Goal: Task Accomplishment & Management: Manage account settings

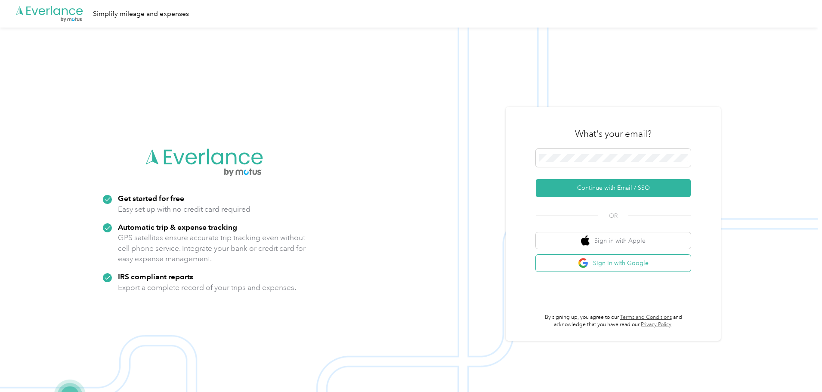
click at [621, 265] on button "Sign in with Google" at bounding box center [613, 263] width 155 height 17
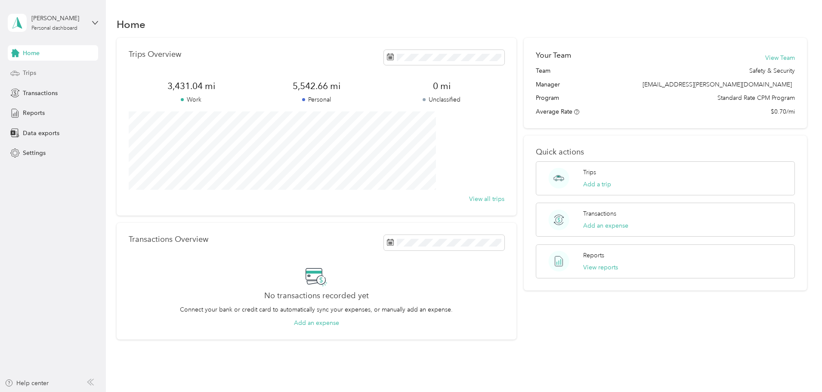
click at [35, 74] on span "Trips" at bounding box center [29, 72] width 13 height 9
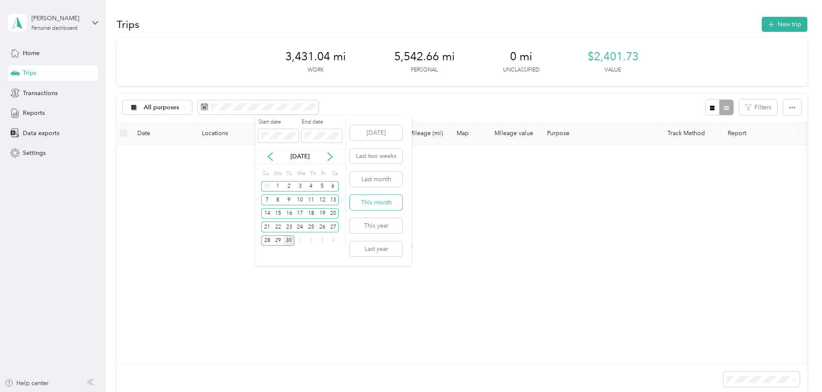
click at [396, 201] on button "This month" at bounding box center [376, 202] width 53 height 15
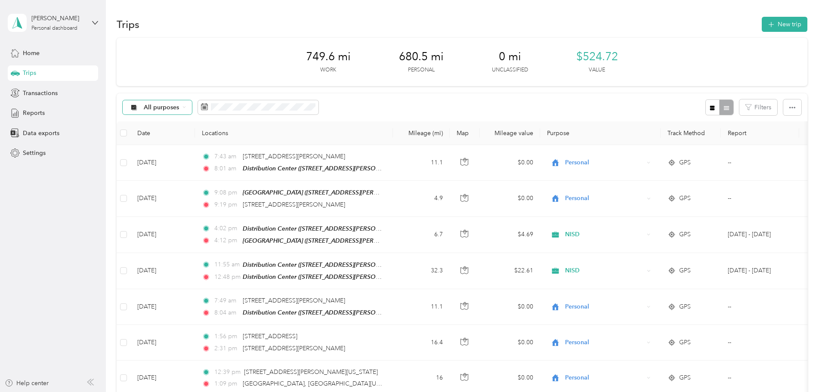
click at [179, 105] on span "All purposes" at bounding box center [162, 108] width 36 height 6
click at [221, 153] on span "NISD" at bounding box center [222, 152] width 42 height 9
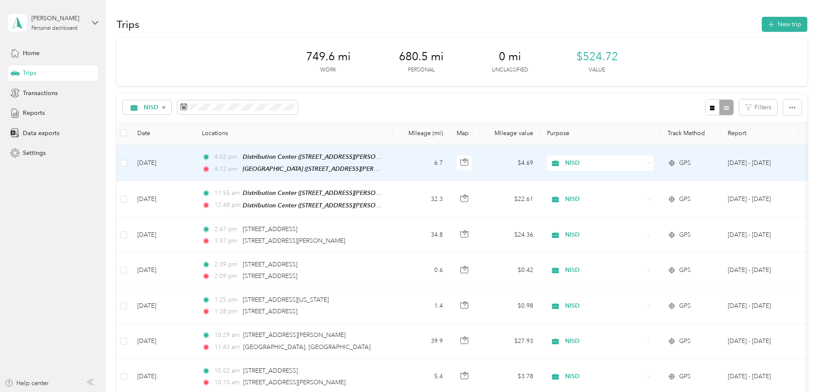
scroll to position [43, 0]
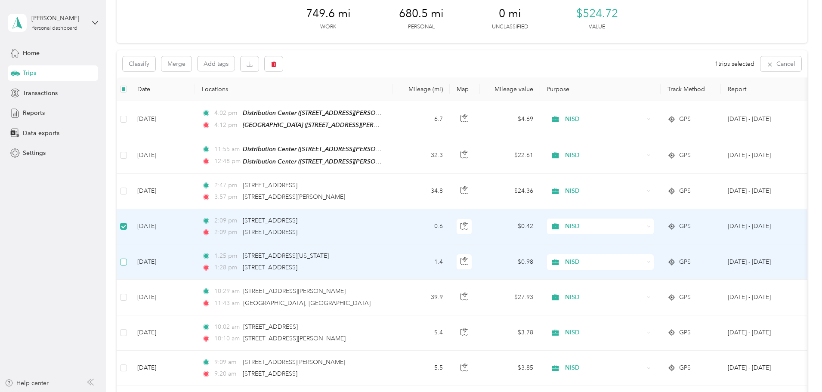
click at [127, 257] on label at bounding box center [123, 261] width 7 height 9
click at [130, 256] on td at bounding box center [124, 261] width 14 height 35
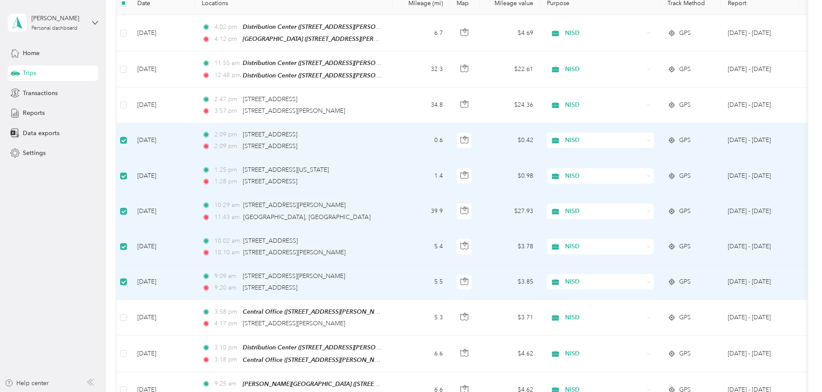
scroll to position [0, 0]
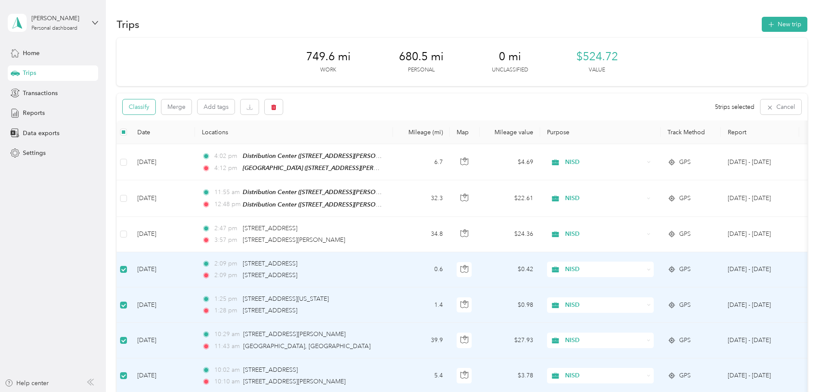
click at [155, 107] on button "Classify" at bounding box center [139, 106] width 33 height 15
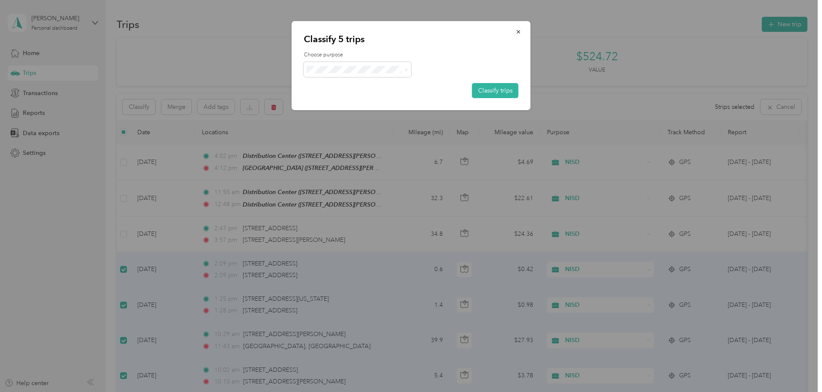
click at [362, 78] on div "Choose purpose Classify trips" at bounding box center [411, 74] width 215 height 47
click at [359, 74] on span at bounding box center [358, 69] width 108 height 15
click at [338, 102] on span "Personal" at bounding box center [365, 100] width 80 height 9
click at [494, 90] on button "Classify trips" at bounding box center [495, 90] width 46 height 15
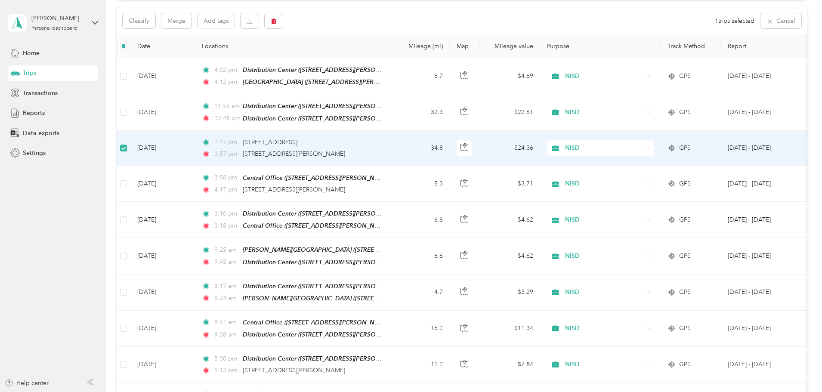
scroll to position [85, 0]
click at [277, 19] on span "button" at bounding box center [274, 21] width 6 height 7
click at [394, 59] on button "Yes" at bounding box center [395, 58] width 17 height 14
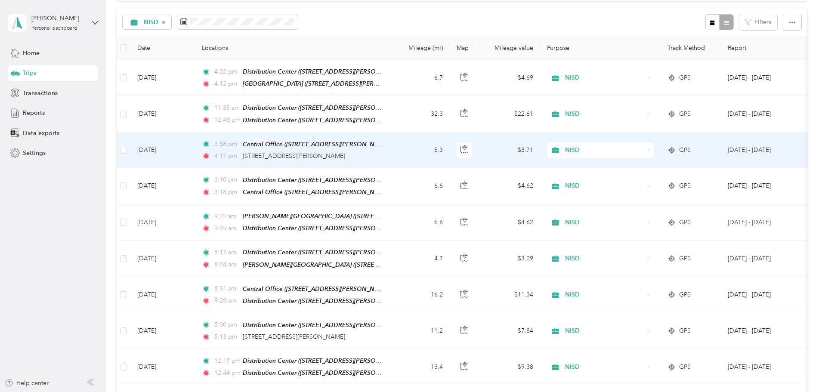
click at [450, 144] on td "5.3" at bounding box center [421, 151] width 57 height 36
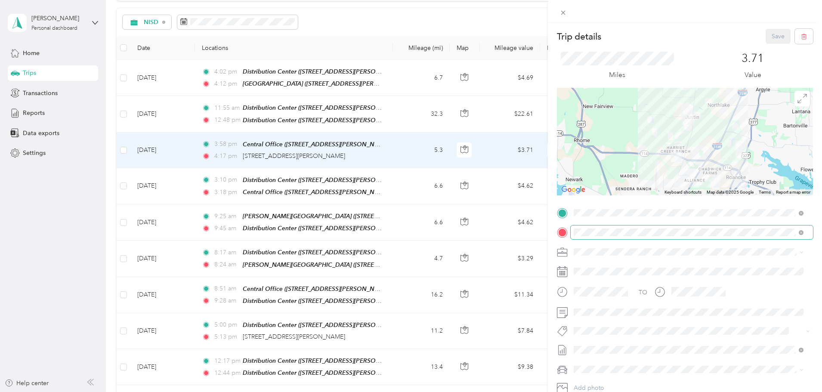
click at [517, 230] on div "Trip details Save This trip cannot be edited because it is either under review,…" at bounding box center [411, 196] width 822 height 392
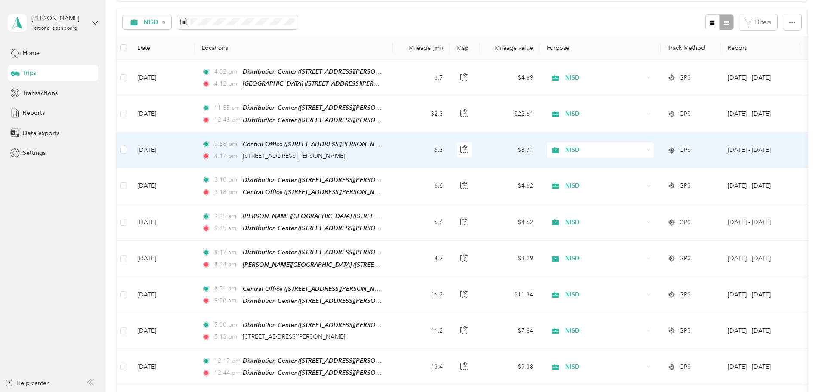
click at [450, 151] on td "5.3" at bounding box center [421, 151] width 57 height 36
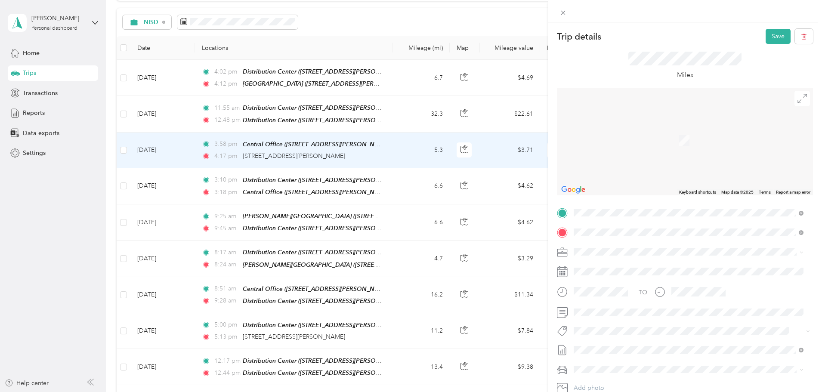
click at [699, 266] on div "Distribution Center" at bounding box center [657, 267] width 134 height 8
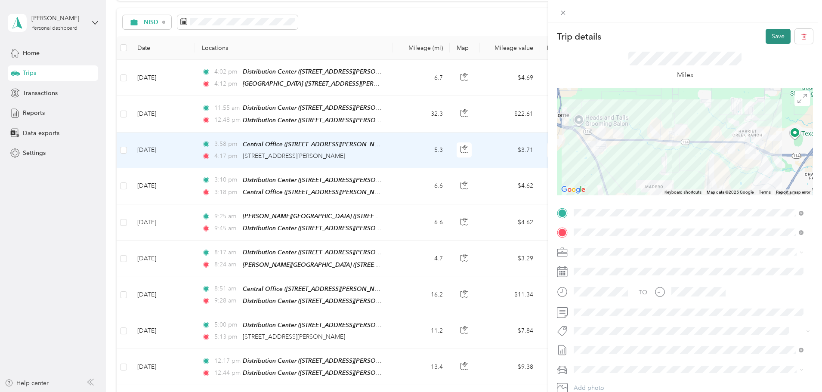
click at [775, 38] on button "Save" at bounding box center [778, 36] width 25 height 15
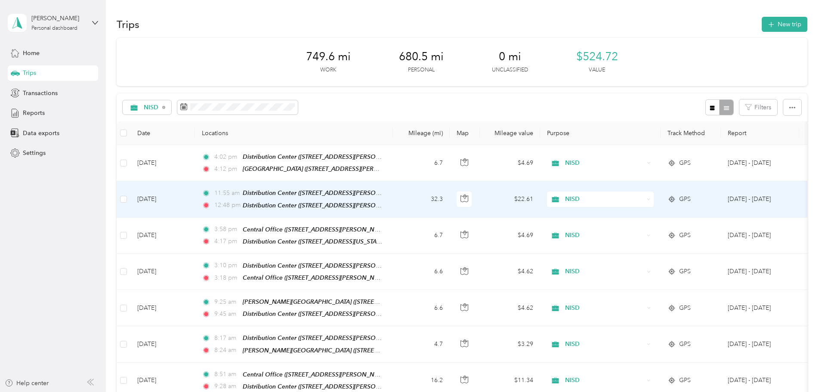
click at [450, 205] on td "32.3" at bounding box center [421, 199] width 57 height 36
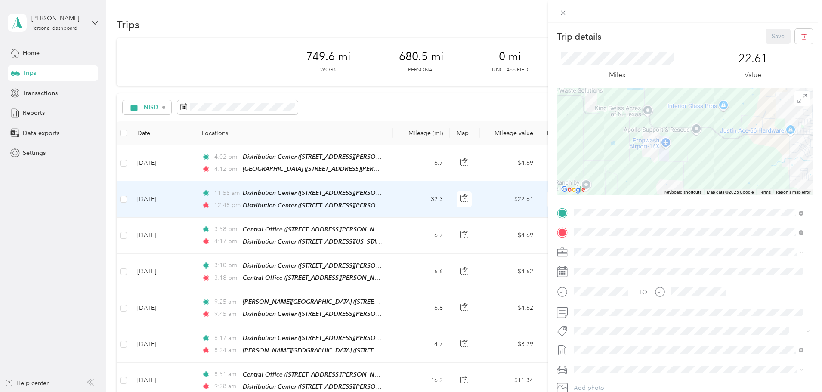
drag, startPoint x: 675, startPoint y: 127, endPoint x: 742, endPoint y: 156, distance: 72.8
click at [742, 156] on div at bounding box center [685, 142] width 256 height 108
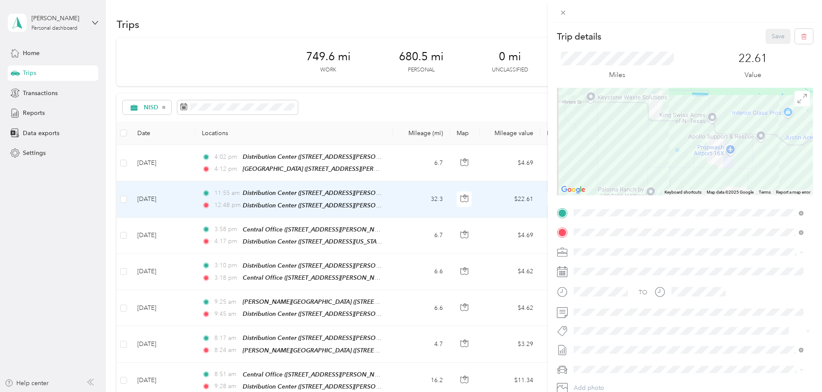
drag, startPoint x: 685, startPoint y: 148, endPoint x: 699, endPoint y: 149, distance: 13.8
click at [699, 149] on div at bounding box center [685, 142] width 256 height 108
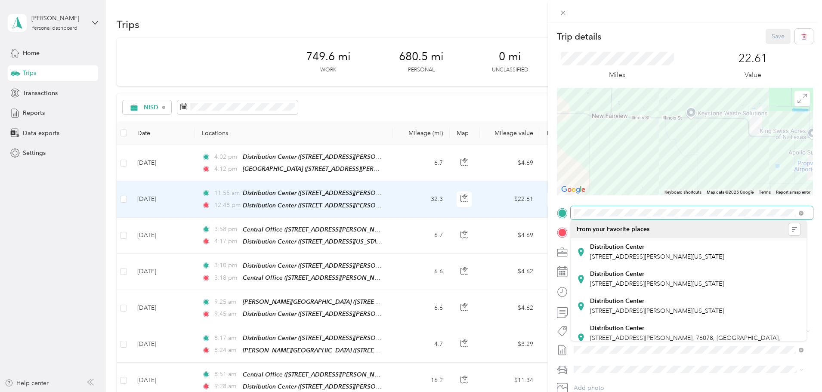
drag, startPoint x: 591, startPoint y: 136, endPoint x: 622, endPoint y: 150, distance: 34.7
click at [685, 152] on div at bounding box center [685, 142] width 256 height 108
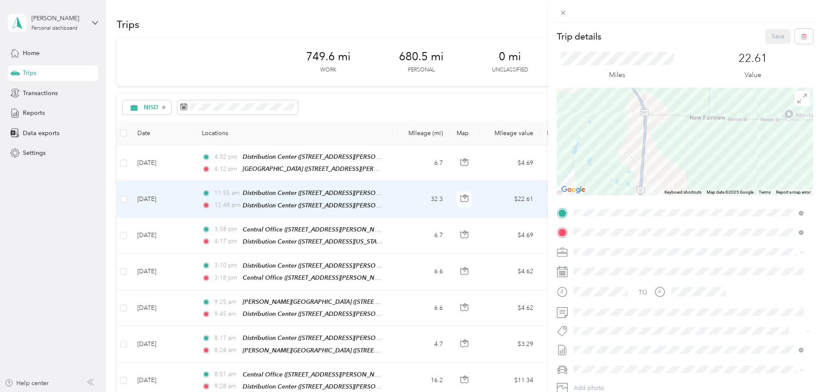
drag, startPoint x: 623, startPoint y: 149, endPoint x: 711, endPoint y: 152, distance: 87.8
click at [731, 149] on div at bounding box center [685, 142] width 256 height 108
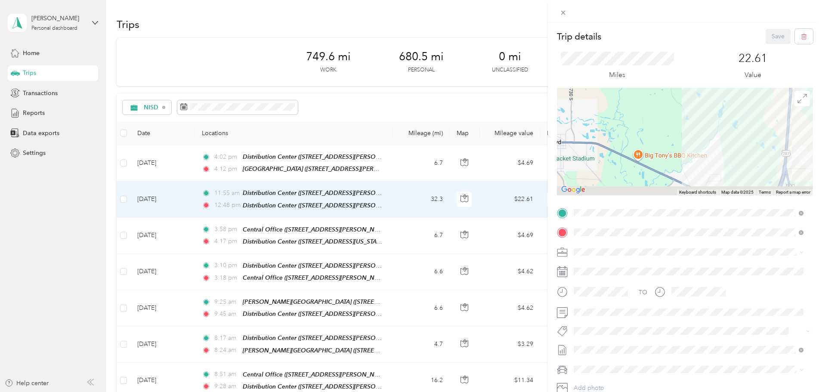
drag, startPoint x: 709, startPoint y: 165, endPoint x: 655, endPoint y: 96, distance: 87.0
click at [657, 96] on div at bounding box center [685, 142] width 256 height 108
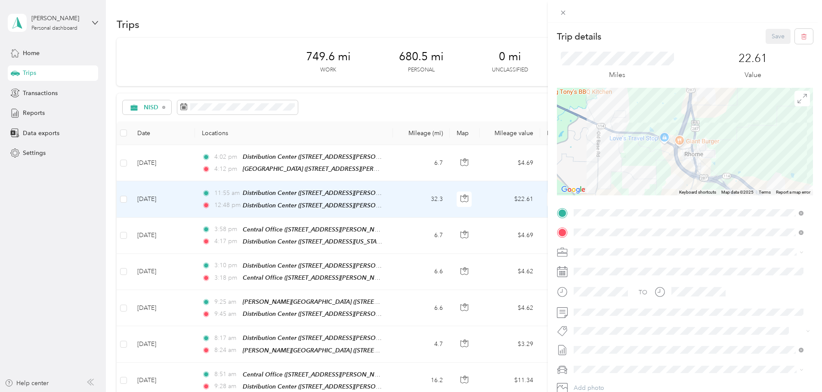
drag, startPoint x: 652, startPoint y: 153, endPoint x: 595, endPoint y: 124, distance: 64.3
click at [603, 127] on div at bounding box center [685, 142] width 256 height 108
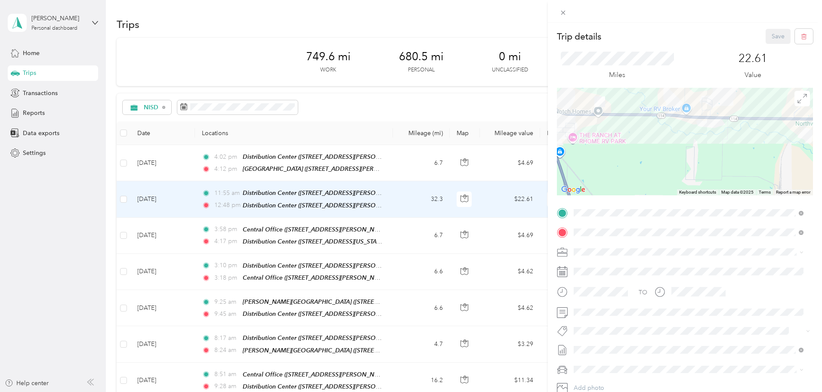
drag, startPoint x: 750, startPoint y: 171, endPoint x: 666, endPoint y: 147, distance: 86.9
click at [666, 147] on div at bounding box center [685, 142] width 256 height 108
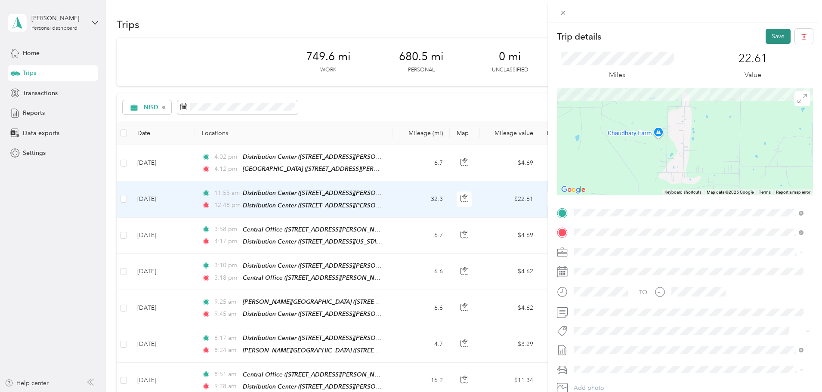
click at [769, 37] on button "Save" at bounding box center [778, 36] width 25 height 15
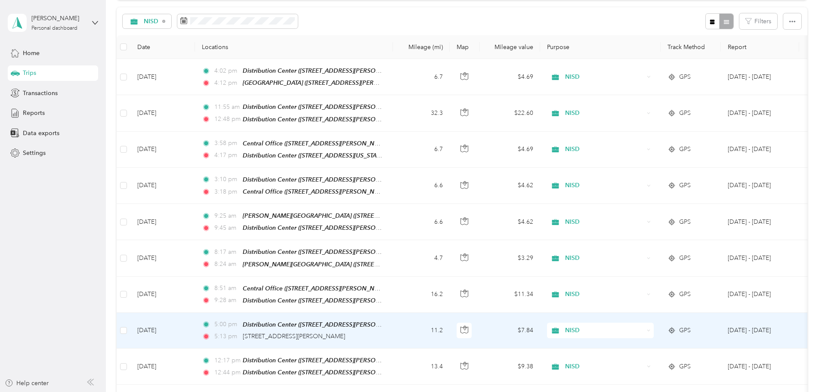
scroll to position [129, 0]
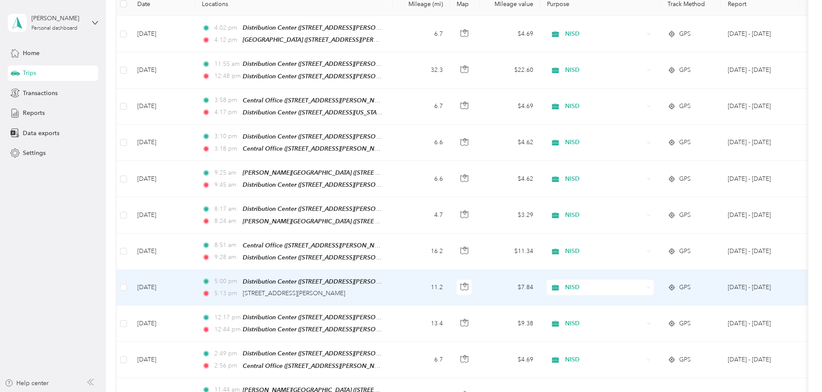
click at [450, 281] on td "11.2" at bounding box center [421, 288] width 57 height 36
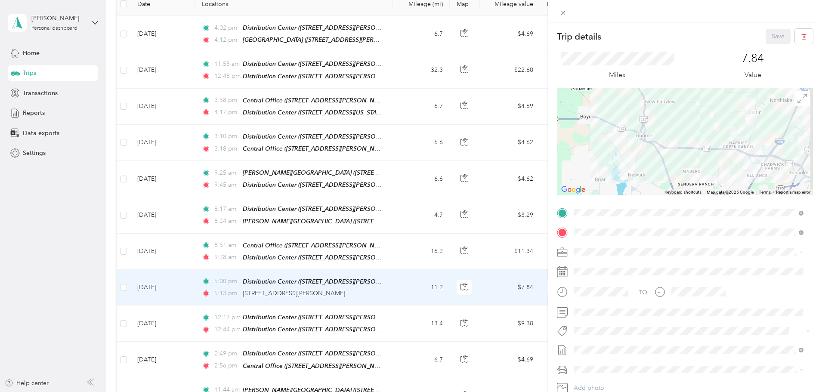
click at [456, 275] on div "Trip details Save This trip cannot be edited because it is either under review,…" at bounding box center [411, 196] width 822 height 392
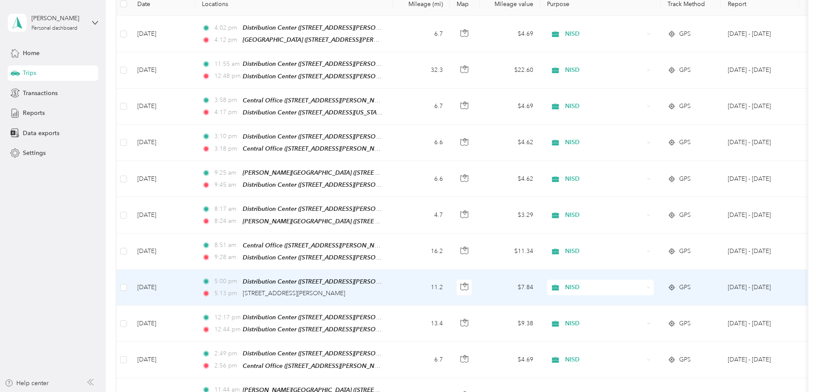
click at [644, 283] on span "NISD" at bounding box center [604, 287] width 79 height 9
click at [666, 310] on span "Personal" at bounding box center [666, 312] width 80 height 9
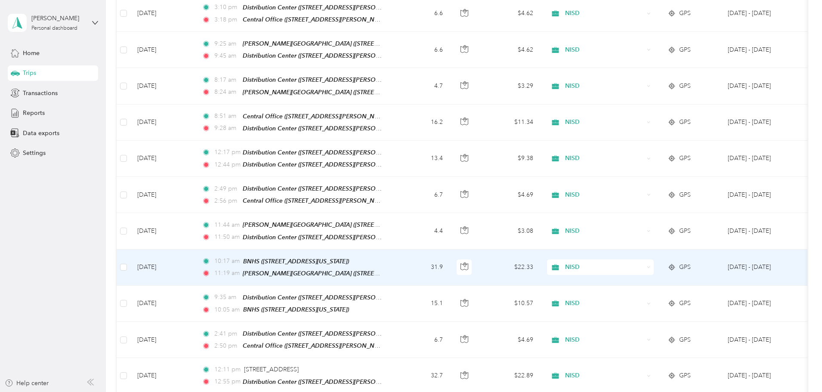
scroll to position [301, 0]
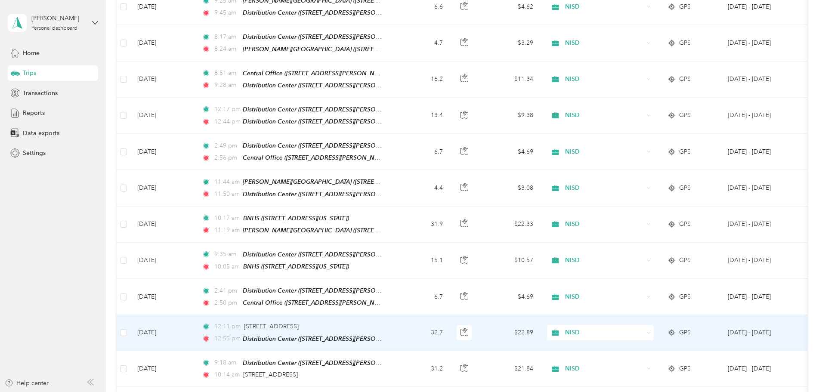
click at [450, 321] on td "32.7" at bounding box center [421, 333] width 57 height 36
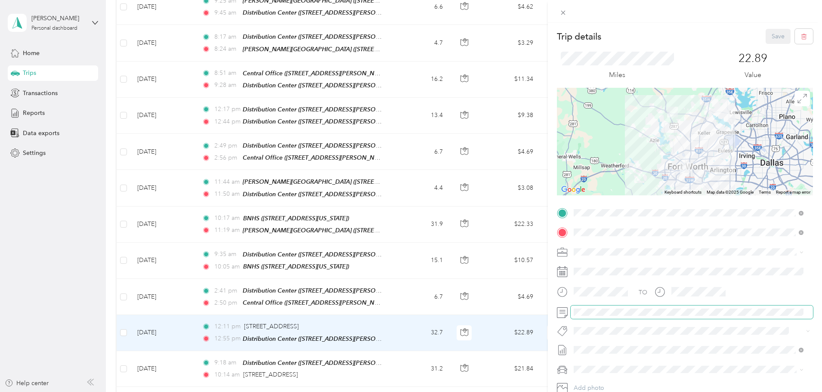
click at [609, 316] on span at bounding box center [692, 313] width 242 height 14
click at [775, 33] on button "Save" at bounding box center [778, 36] width 25 height 15
